Goal: Information Seeking & Learning: Learn about a topic

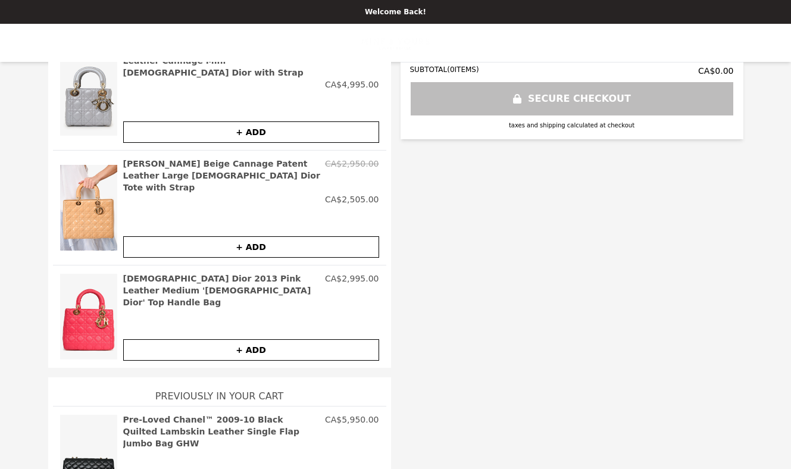
scroll to position [179, 0]
click at [429, 313] on div "YOUR CART 0 No Items In Cart SUBTOTAL ( 0 ITEMS) CA$0.00 SECURE CHECKOUT taxes …" at bounding box center [396, 200] width 772 height 617
click at [87, 273] on img at bounding box center [88, 317] width 57 height 88
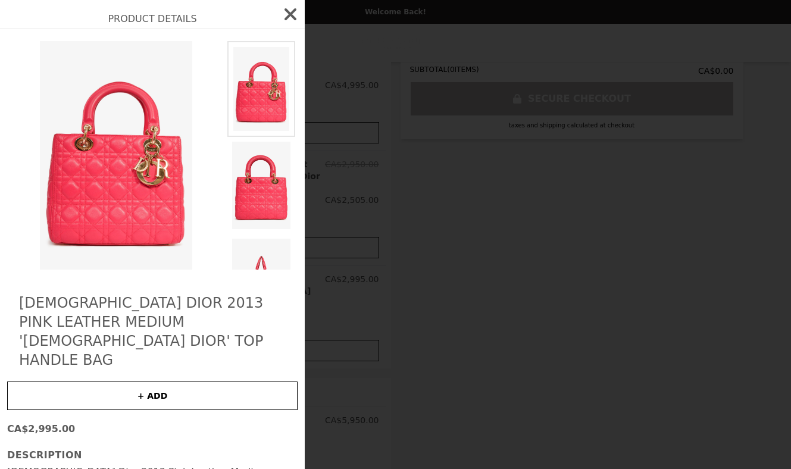
scroll to position [0, 0]
click at [282, 20] on icon "button" at bounding box center [290, 14] width 19 height 19
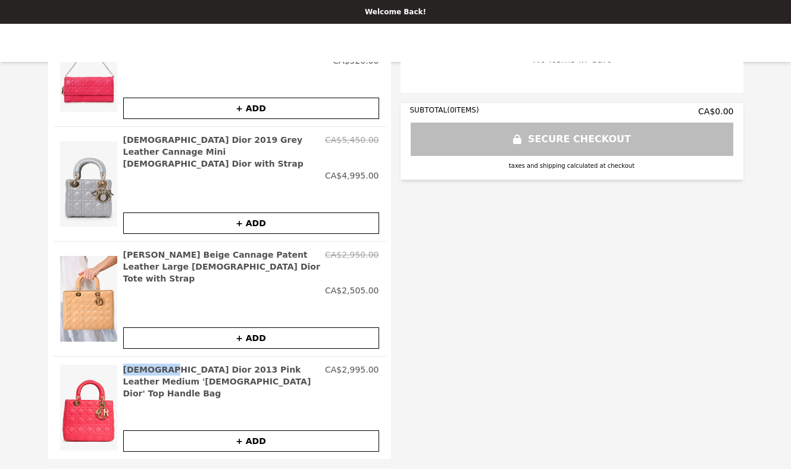
scroll to position [148, 0]
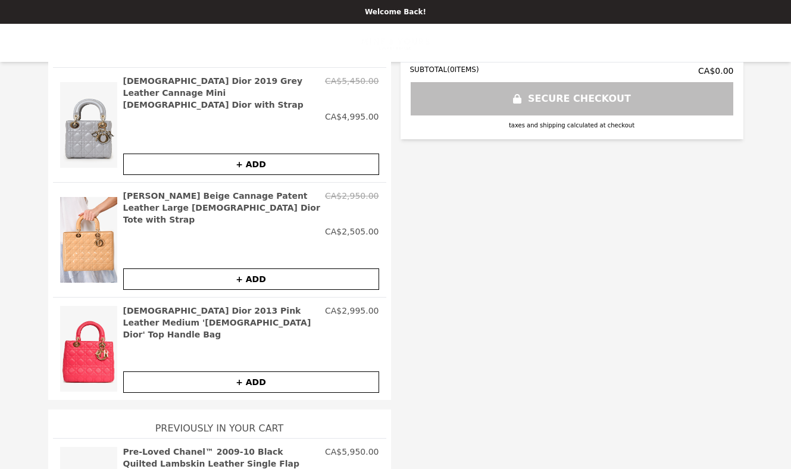
click at [203, 305] on h2 "[DEMOGRAPHIC_DATA] Dior 2013 Pink Leather Medium '[DEMOGRAPHIC_DATA] Dior' Top …" at bounding box center [221, 323] width 197 height 36
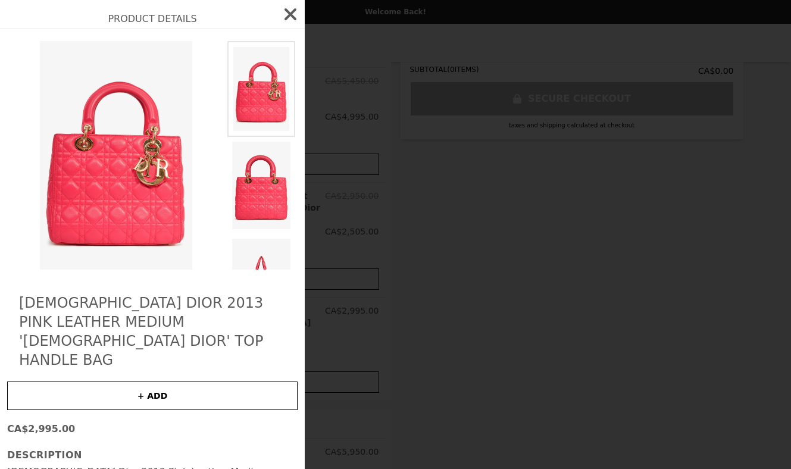
scroll to position [0, 0]
click at [290, 12] on icon "button" at bounding box center [290, 14] width 19 height 19
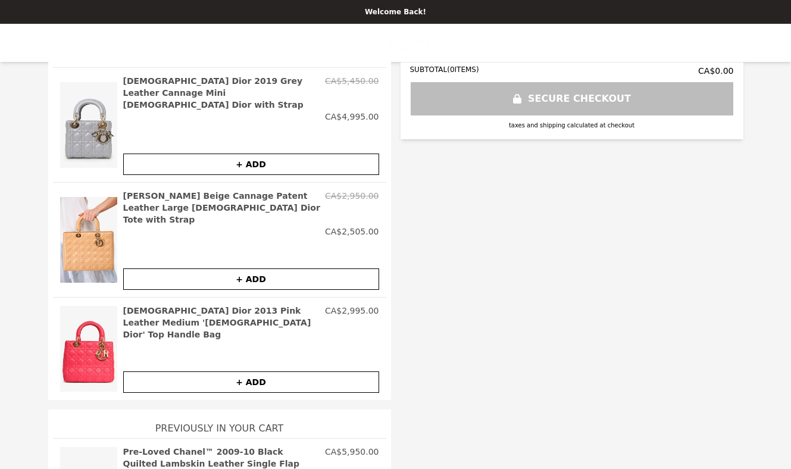
click at [143, 305] on h2 "[DEMOGRAPHIC_DATA] Dior 2013 Pink Leather Medium '[DEMOGRAPHIC_DATA] Dior' Top …" at bounding box center [221, 323] width 197 height 36
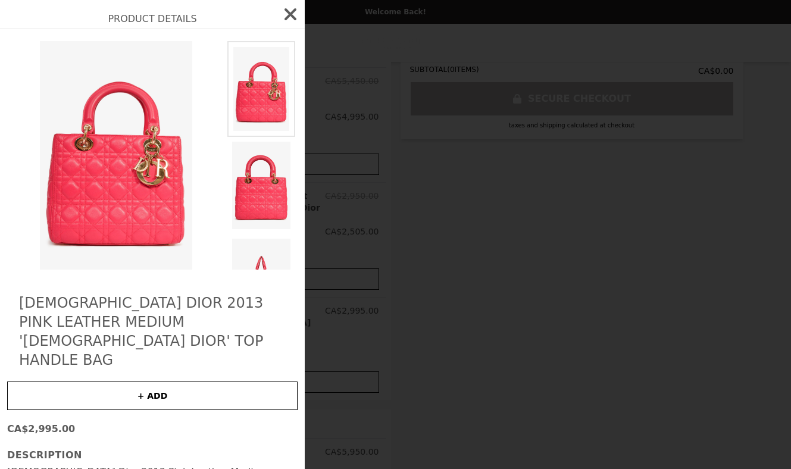
click at [128, 234] on img at bounding box center [116, 155] width 218 height 228
drag, startPoint x: 147, startPoint y: 362, endPoint x: 429, endPoint y: 307, distance: 287.8
click at [429, 307] on div "Product Details Christian Dior 2013 Pink Leather Medium '[DEMOGRAPHIC_DATA] Dio…" at bounding box center [395, 234] width 791 height 469
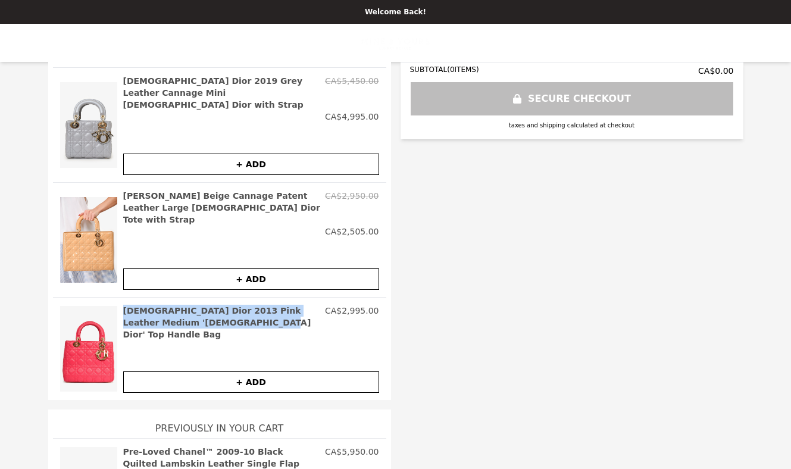
drag, startPoint x: 121, startPoint y: 276, endPoint x: 227, endPoint y: 282, distance: 106.1
click at [228, 297] on div "[DEMOGRAPHIC_DATA] Dior 2013 Pink Leather Medium '[DEMOGRAPHIC_DATA] Dior' Top …" at bounding box center [219, 348] width 333 height 103
copy h2 "[DEMOGRAPHIC_DATA] Dior 2013 Pink Leather Medium '[DEMOGRAPHIC_DATA] Dior' Top …"
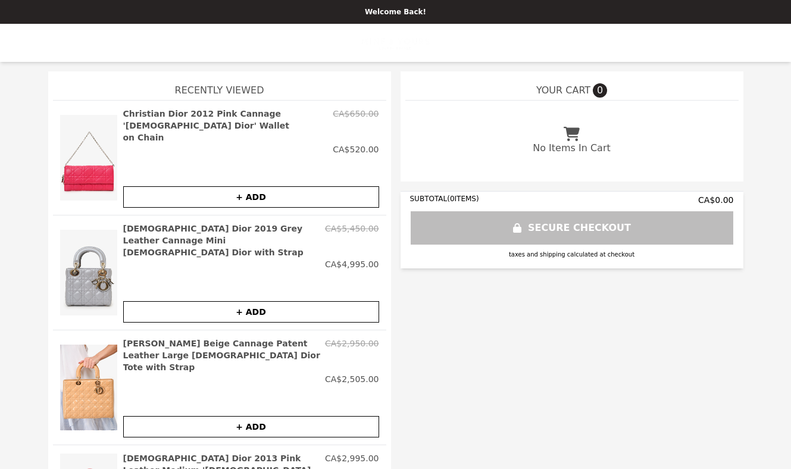
click at [394, 4] on div "Welcome Back!" at bounding box center [395, 12] width 791 height 24
click at [424, 9] on p "Welcome Back!" at bounding box center [395, 12] width 776 height 10
click at [405, 13] on p "Welcome Back!" at bounding box center [395, 12] width 776 height 10
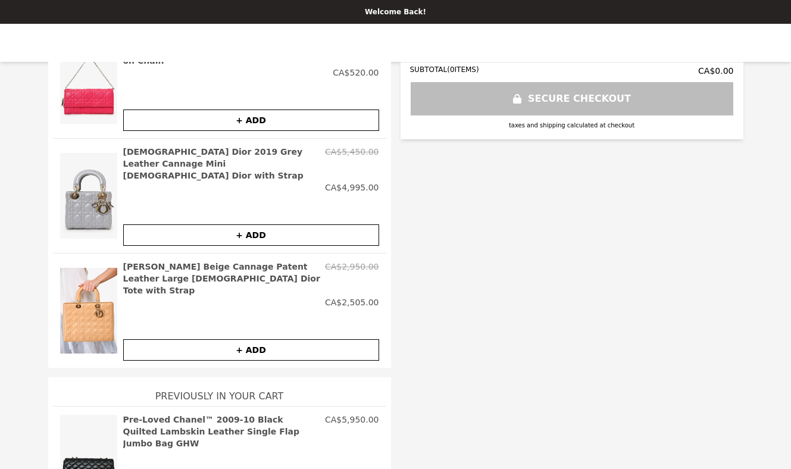
scroll to position [179, 0]
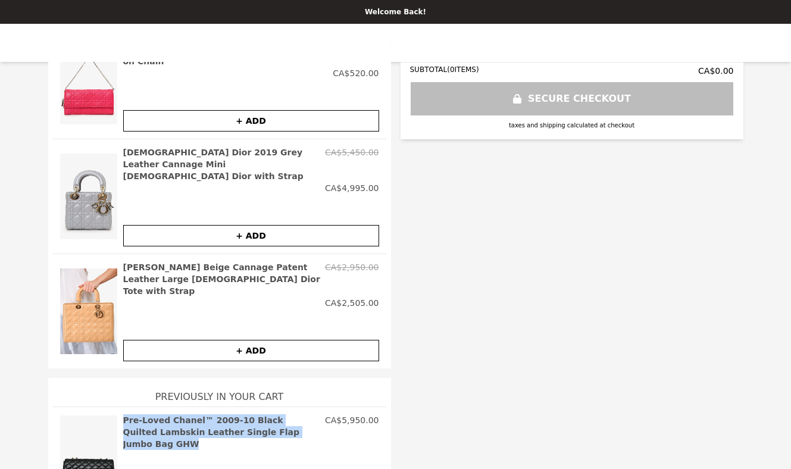
drag, startPoint x: 123, startPoint y: 380, endPoint x: 312, endPoint y: 391, distance: 188.9
click at [312, 414] on h2 "Pre-Loved Chanel™ 2009-10 Black Quilted Lambskin Leather Single Flap Jumbo Bag …" at bounding box center [221, 432] width 197 height 36
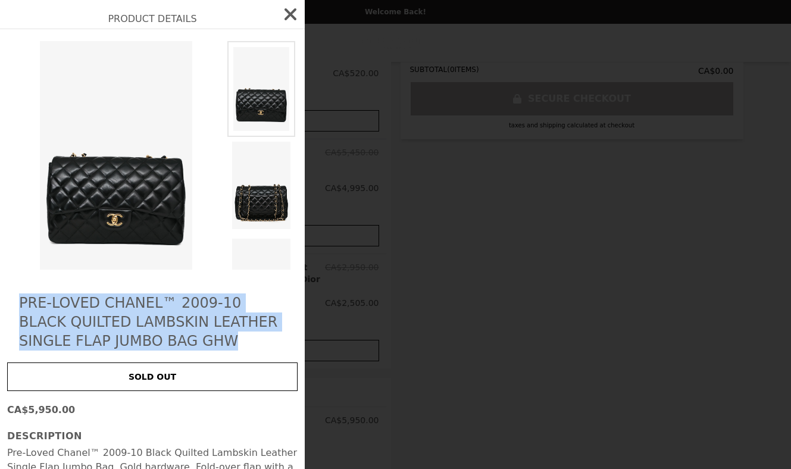
drag, startPoint x: 19, startPoint y: 299, endPoint x: 195, endPoint y: 353, distance: 183.8
click at [195, 353] on div "Pre-Loved Chanel™ 2009-10 Black Quilted Lambskin Leather Single Flap Jumbo Bag …" at bounding box center [152, 323] width 305 height 588
copy h2 "Pre-Loved Chanel™ 2009-10 Black Quilted Lambskin Leather Single Flap Jumbo Bag …"
click at [290, 13] on icon "button" at bounding box center [290, 14] width 12 height 12
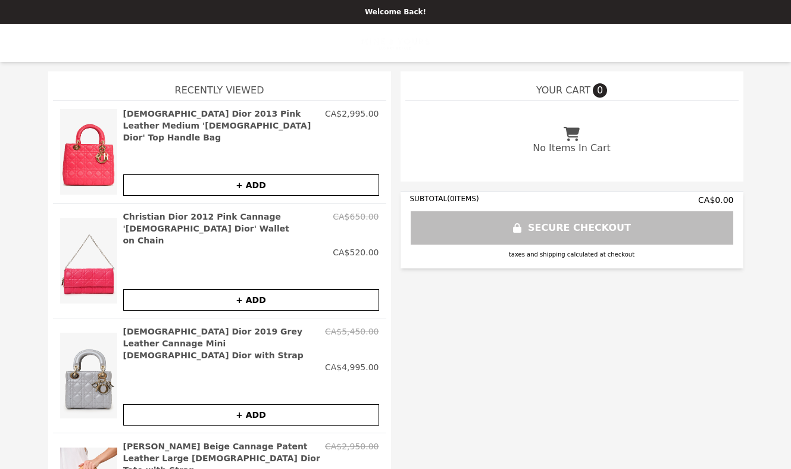
scroll to position [0, 0]
